Goal: Task Accomplishment & Management: Complete application form

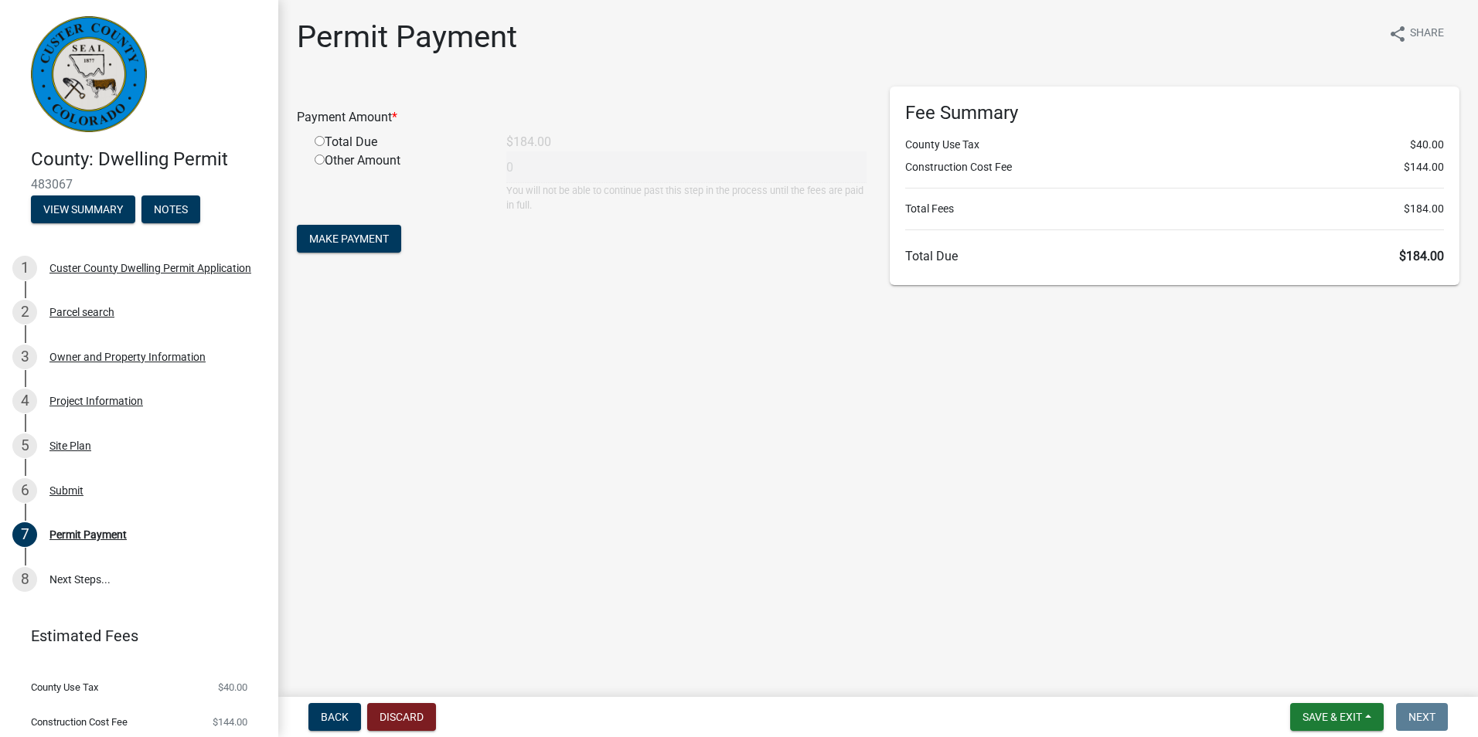
click at [321, 145] on input "radio" at bounding box center [320, 141] width 10 height 10
radio input "true"
type input "184"
click at [381, 241] on span "Make Payment" at bounding box center [349, 239] width 80 height 12
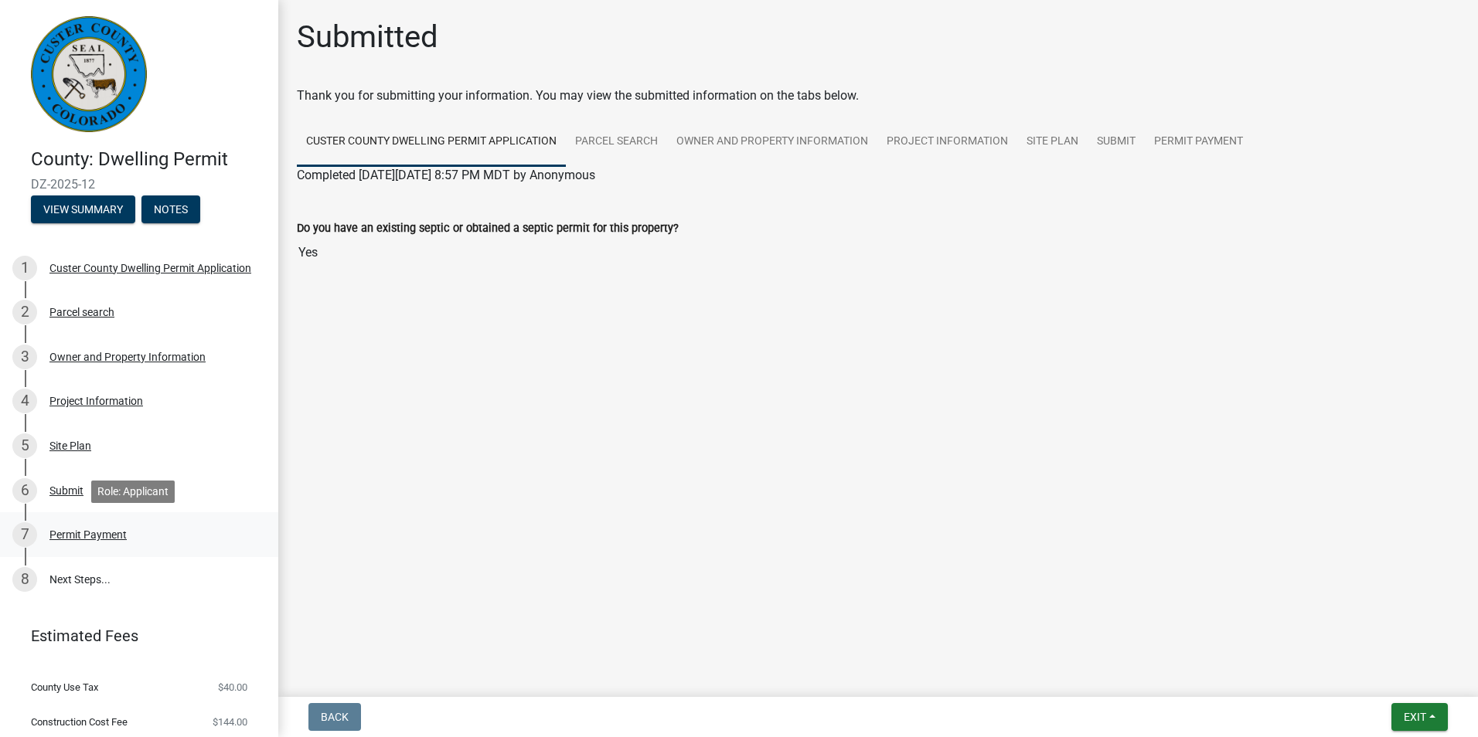
click at [86, 542] on div "7 Permit Payment" at bounding box center [132, 534] width 241 height 25
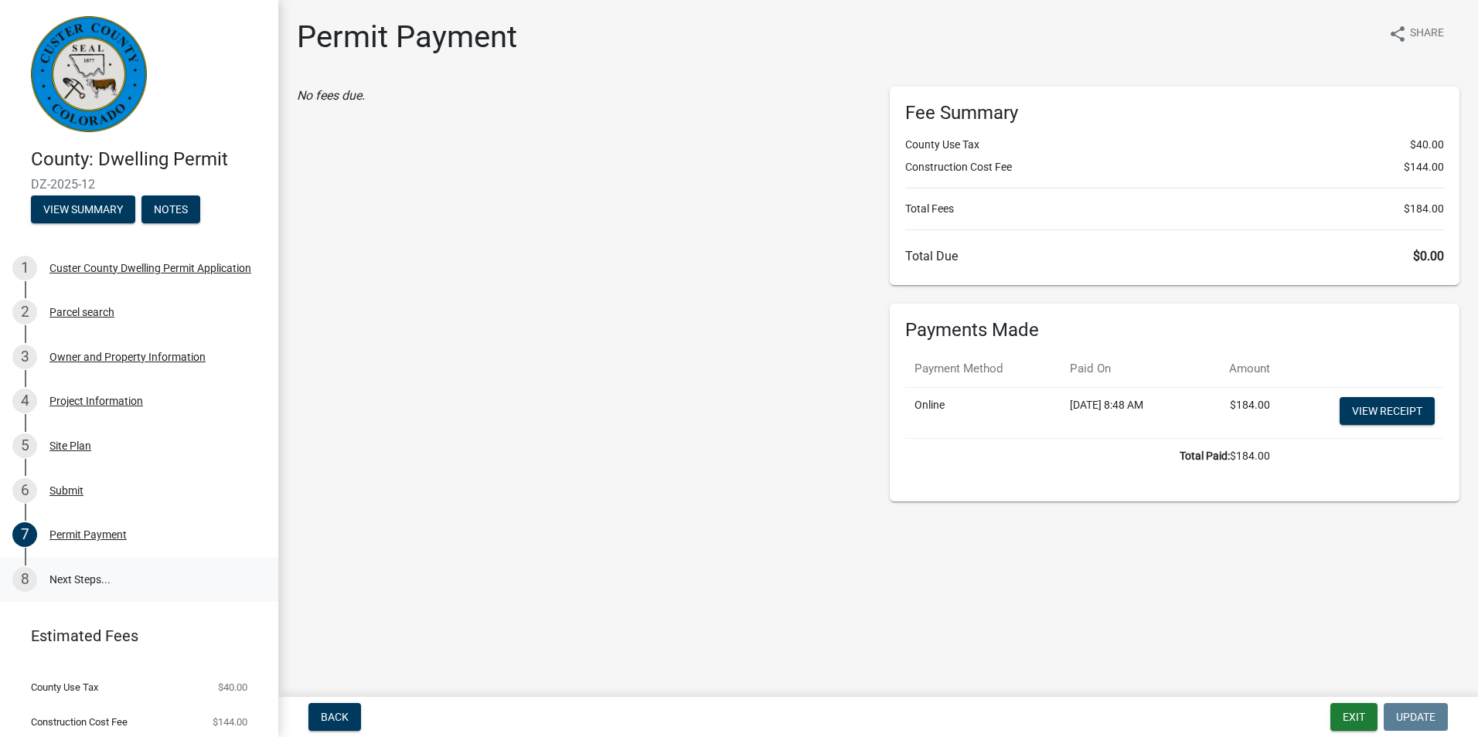
click at [74, 568] on link "8 Next Steps..." at bounding box center [139, 579] width 278 height 45
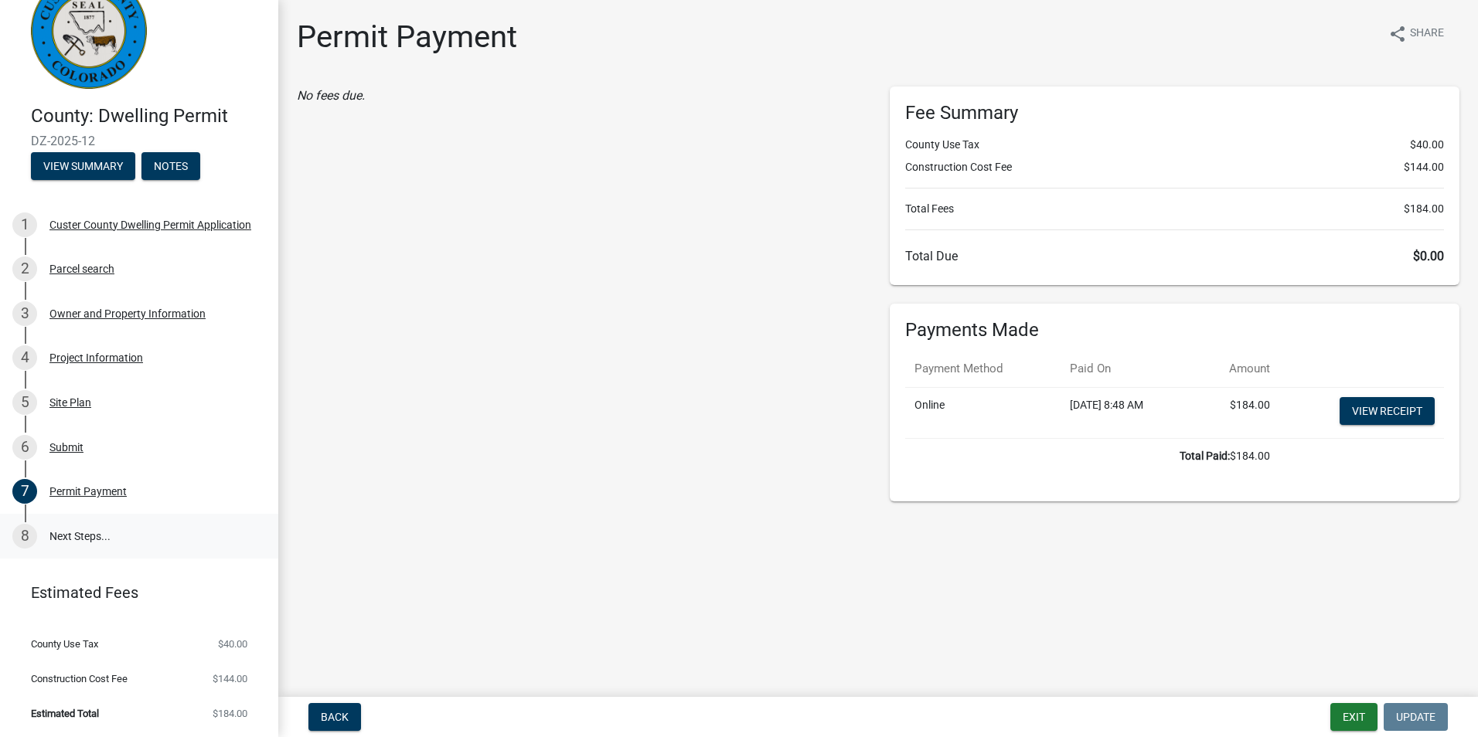
click at [86, 536] on link "8 Next Steps..." at bounding box center [139, 536] width 278 height 45
click at [83, 484] on div "7 Permit Payment" at bounding box center [132, 491] width 241 height 25
click at [1360, 726] on button "Exit" at bounding box center [1353, 717] width 47 height 28
